Goal: Task Accomplishment & Management: Use online tool/utility

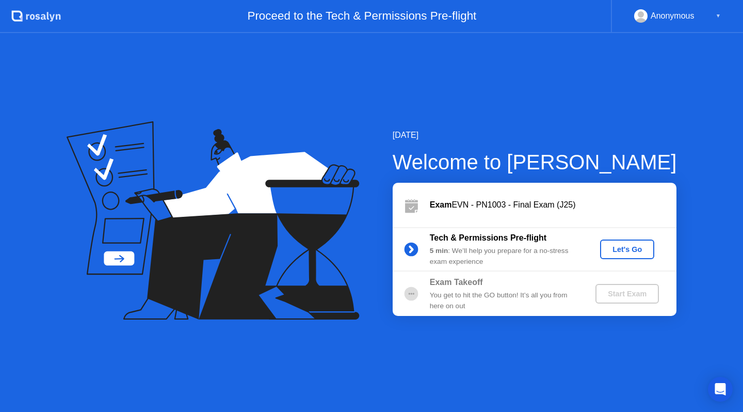
click at [642, 251] on div "Let's Go" at bounding box center [627, 249] width 46 height 8
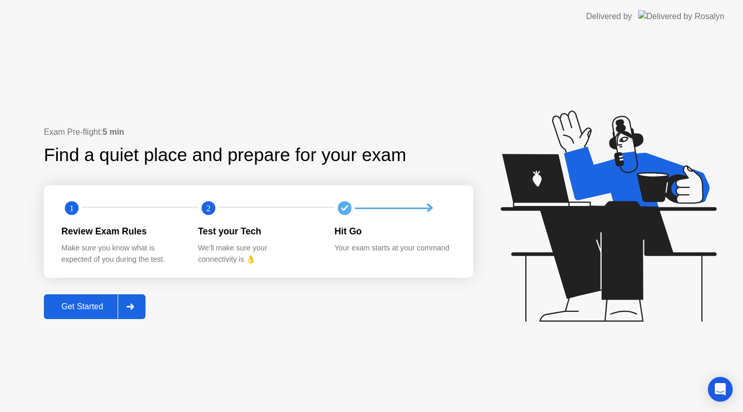
click at [98, 304] on div "Get Started" at bounding box center [82, 306] width 71 height 9
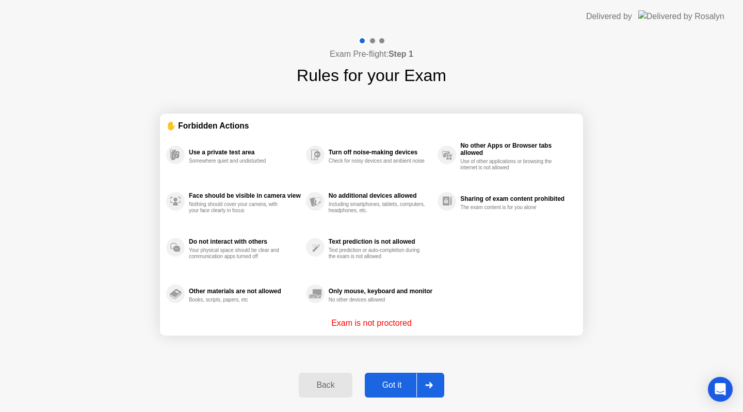
click at [388, 386] on div "Got it" at bounding box center [392, 384] width 49 height 9
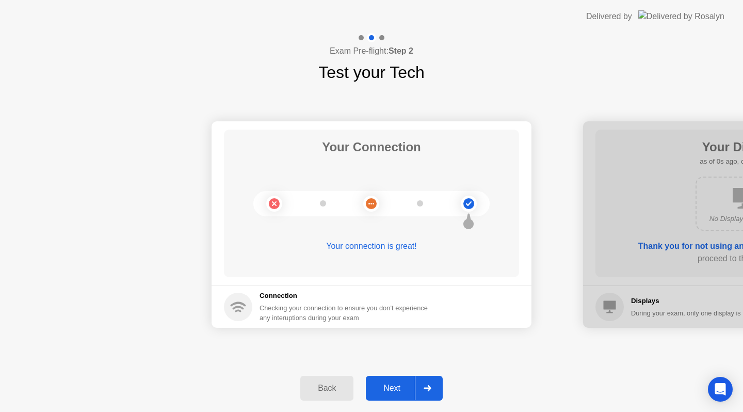
click at [398, 386] on div "Next" at bounding box center [392, 387] width 46 height 9
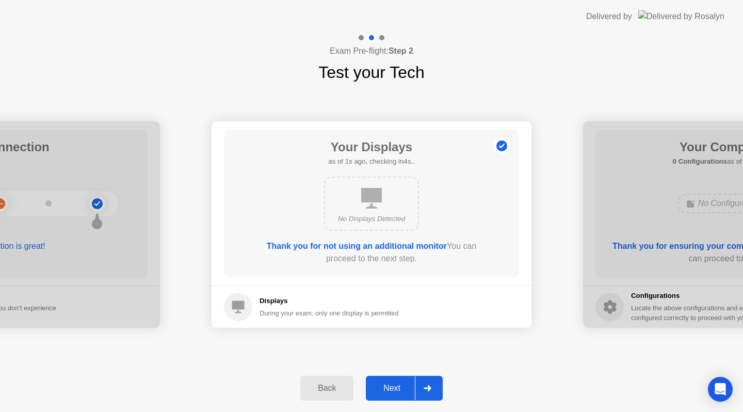
click at [398, 386] on div "Next" at bounding box center [392, 387] width 46 height 9
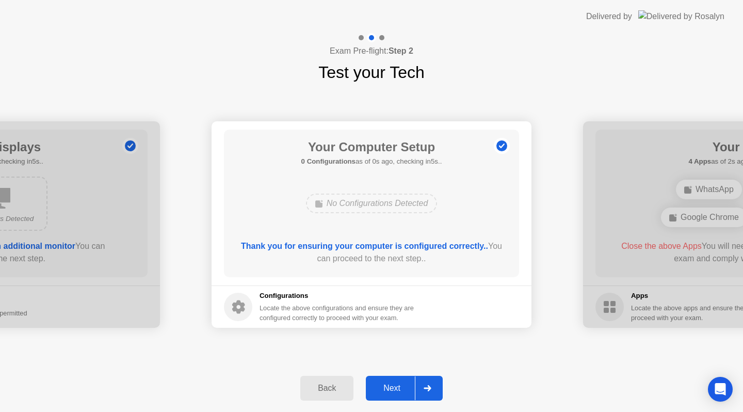
click at [398, 386] on div "Next" at bounding box center [392, 387] width 46 height 9
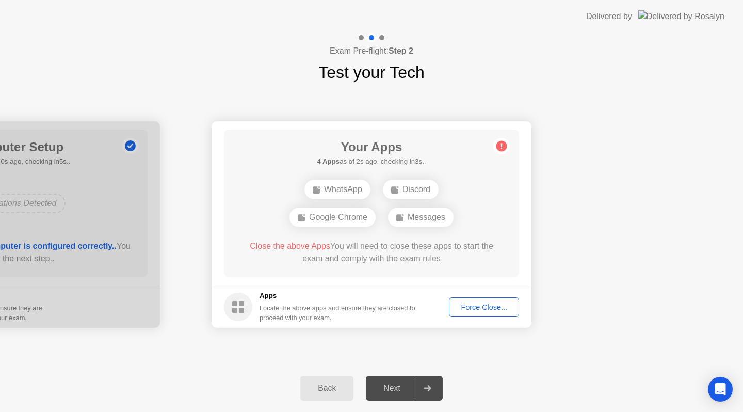
click at [489, 300] on button "Force Close..." at bounding box center [484, 307] width 70 height 20
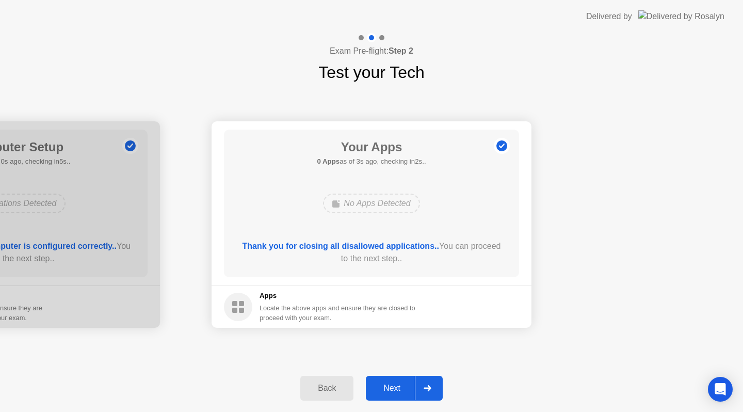
click at [398, 396] on button "Next" at bounding box center [404, 388] width 77 height 25
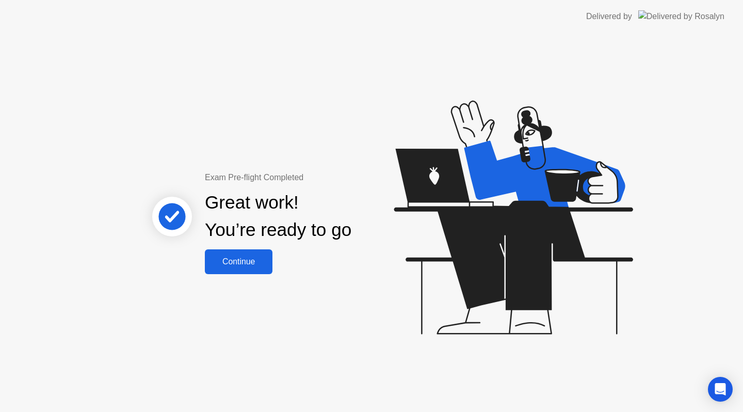
click at [242, 254] on button "Continue" at bounding box center [239, 261] width 68 height 25
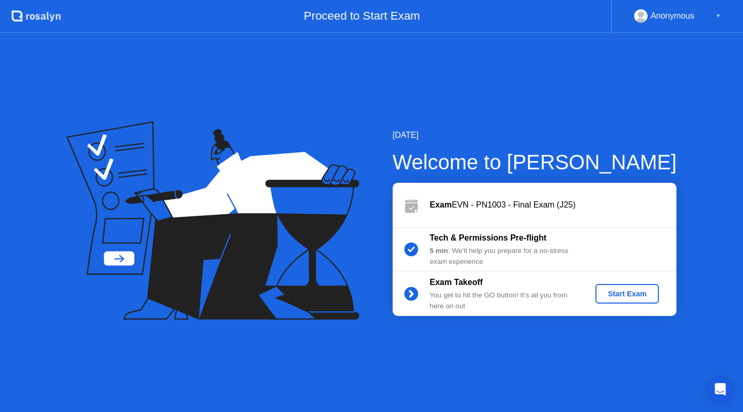
click at [634, 298] on div "Start Exam" at bounding box center [627, 294] width 55 height 8
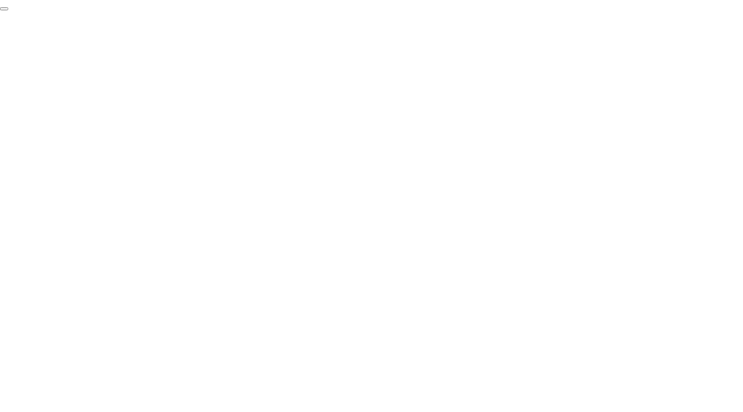
click div "End Proctoring Session"
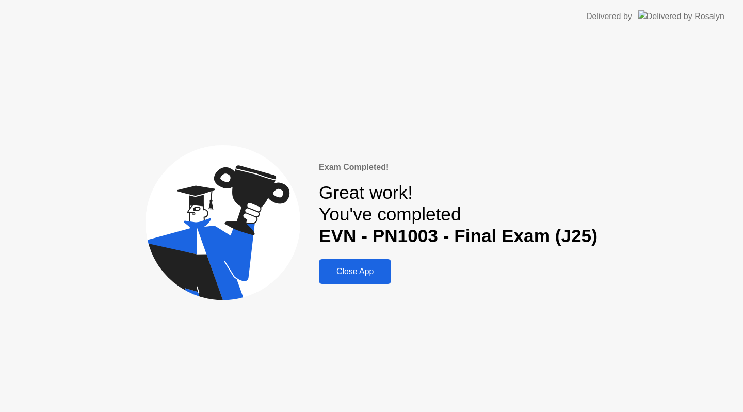
click at [350, 278] on button "Close App" at bounding box center [355, 271] width 72 height 25
click at [371, 269] on div "Close App" at bounding box center [355, 271] width 66 height 9
